Goal: Information Seeking & Learning: Learn about a topic

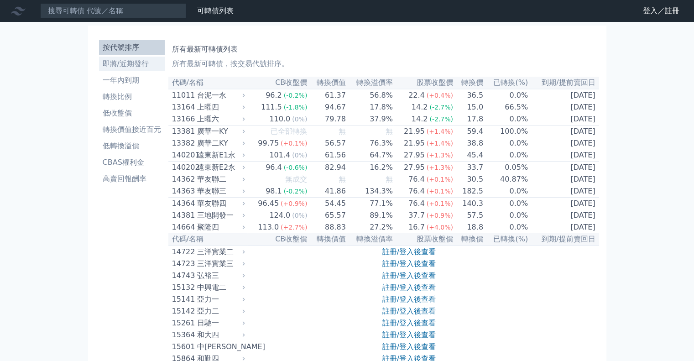
click at [130, 66] on li "即將/近期發行" at bounding box center [132, 63] width 66 height 11
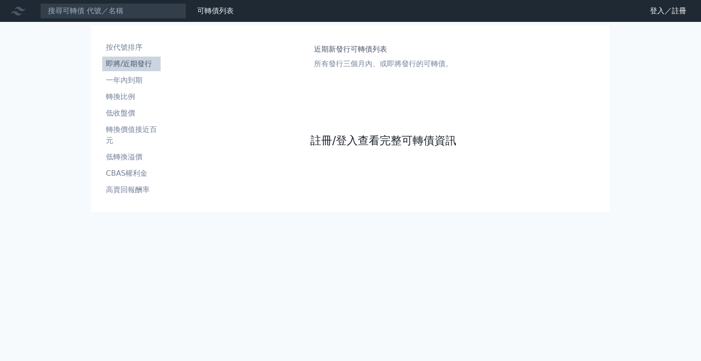
click at [348, 138] on link "註冊/登入查看完整可轉債資訊" at bounding box center [383, 140] width 146 height 15
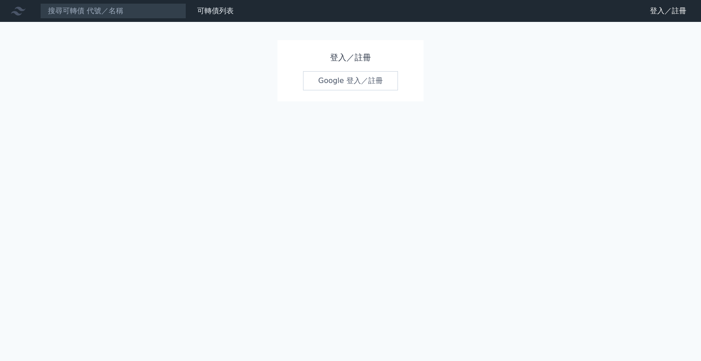
click at [358, 71] on link "Google 登入／註冊" at bounding box center [350, 80] width 95 height 19
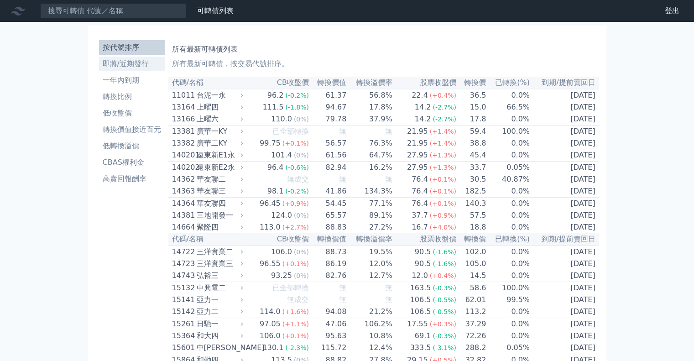
click at [132, 69] on li "即將/近期發行" at bounding box center [132, 63] width 66 height 11
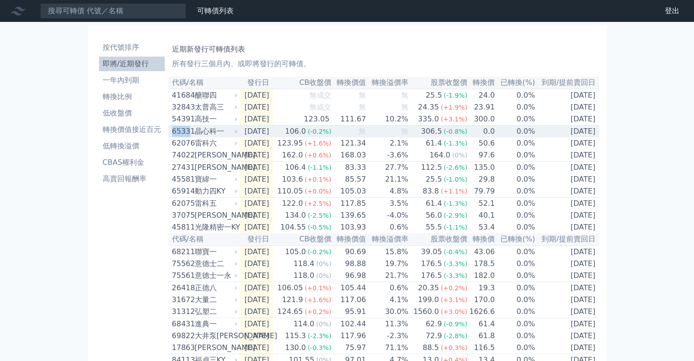
drag, startPoint x: 169, startPoint y: 137, endPoint x: 195, endPoint y: 5, distance: 135.0
click at [188, 135] on td "65331 晶心科一" at bounding box center [203, 132] width 71 height 12
copy div "6533"
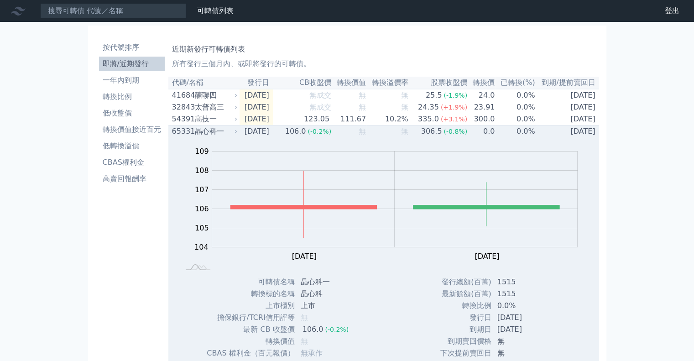
drag, startPoint x: 218, startPoint y: 138, endPoint x: 213, endPoint y: 135, distance: 5.7
click at [216, 137] on div "晶心科一" at bounding box center [215, 131] width 41 height 11
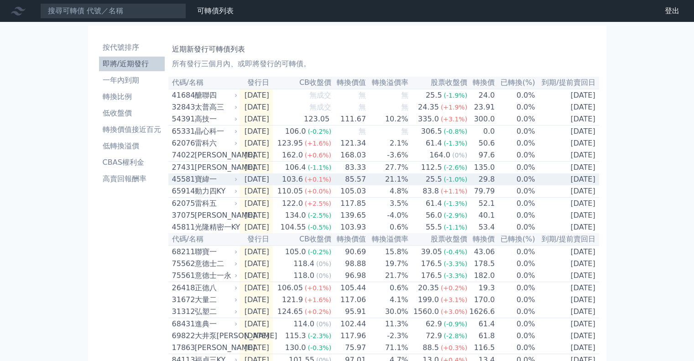
click at [184, 185] on div "45581" at bounding box center [182, 179] width 21 height 11
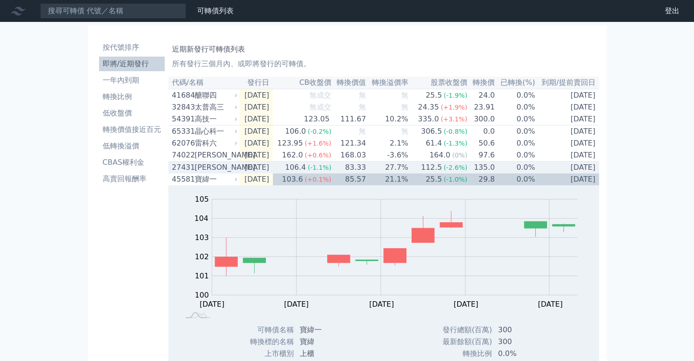
click at [210, 173] on div "[PERSON_NAME]" at bounding box center [215, 167] width 41 height 11
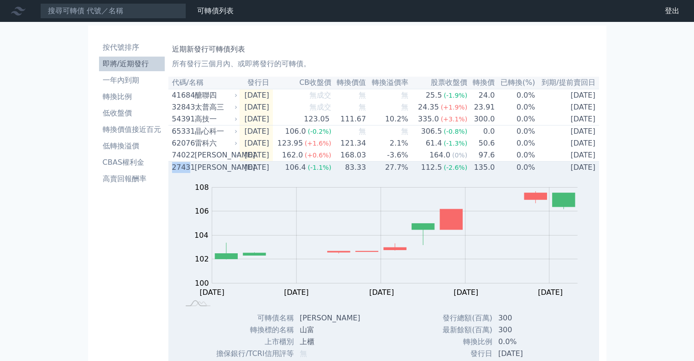
drag, startPoint x: 168, startPoint y: 174, endPoint x: 188, endPoint y: 175, distance: 19.7
click at [188, 174] on td "[GEOGRAPHIC_DATA][PERSON_NAME]" at bounding box center [203, 168] width 71 height 12
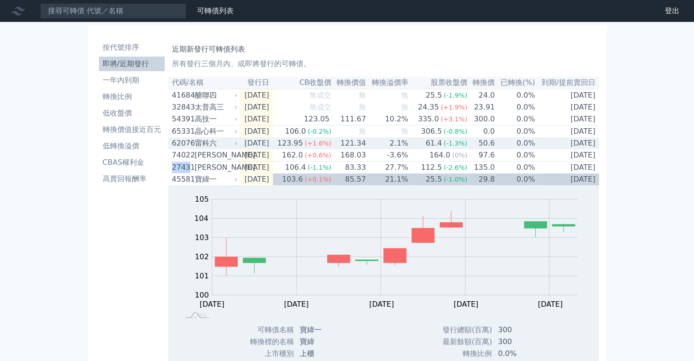
copy div "2743"
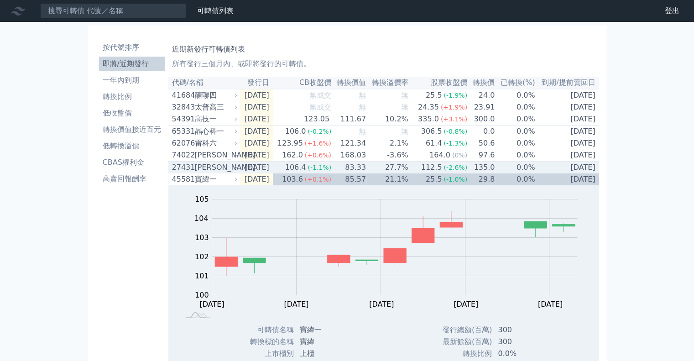
click at [224, 173] on div "[PERSON_NAME]" at bounding box center [215, 167] width 41 height 11
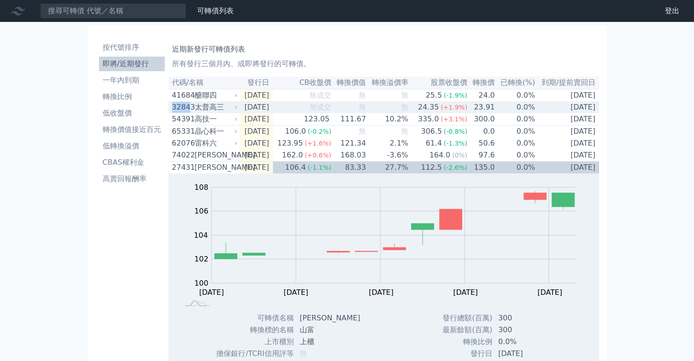
drag, startPoint x: 172, startPoint y: 110, endPoint x: 188, endPoint y: 113, distance: 16.7
click at [188, 113] on div "32843" at bounding box center [182, 107] width 21 height 11
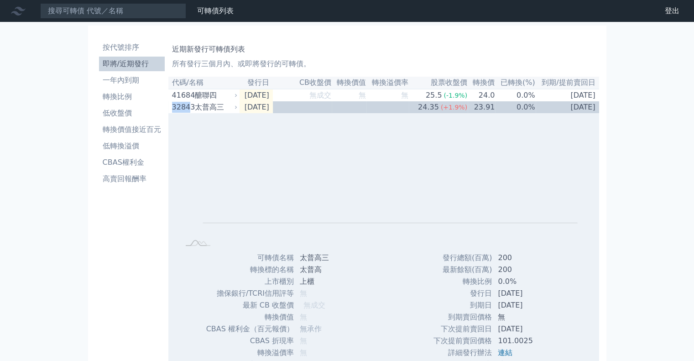
copy div "3284"
